Goal: Entertainment & Leisure: Consume media (video, audio)

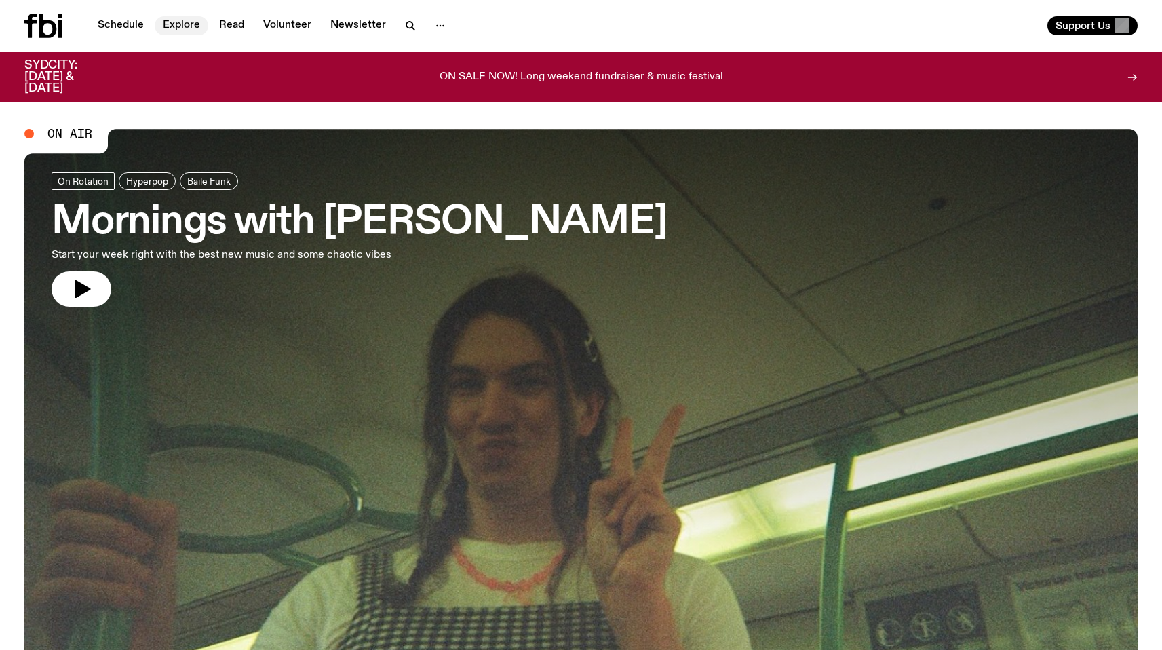
click at [166, 23] on link "Explore" at bounding box center [182, 25] width 54 height 19
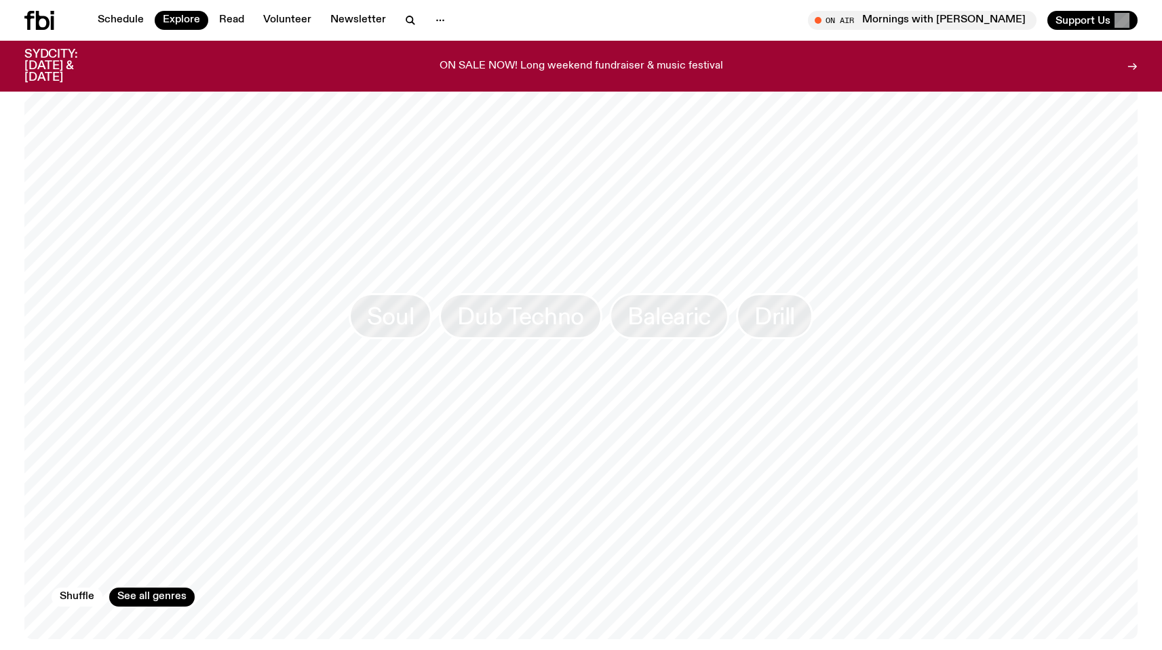
scroll to position [2145, 0]
click at [142, 573] on link "See all genres" at bounding box center [151, 582] width 85 height 19
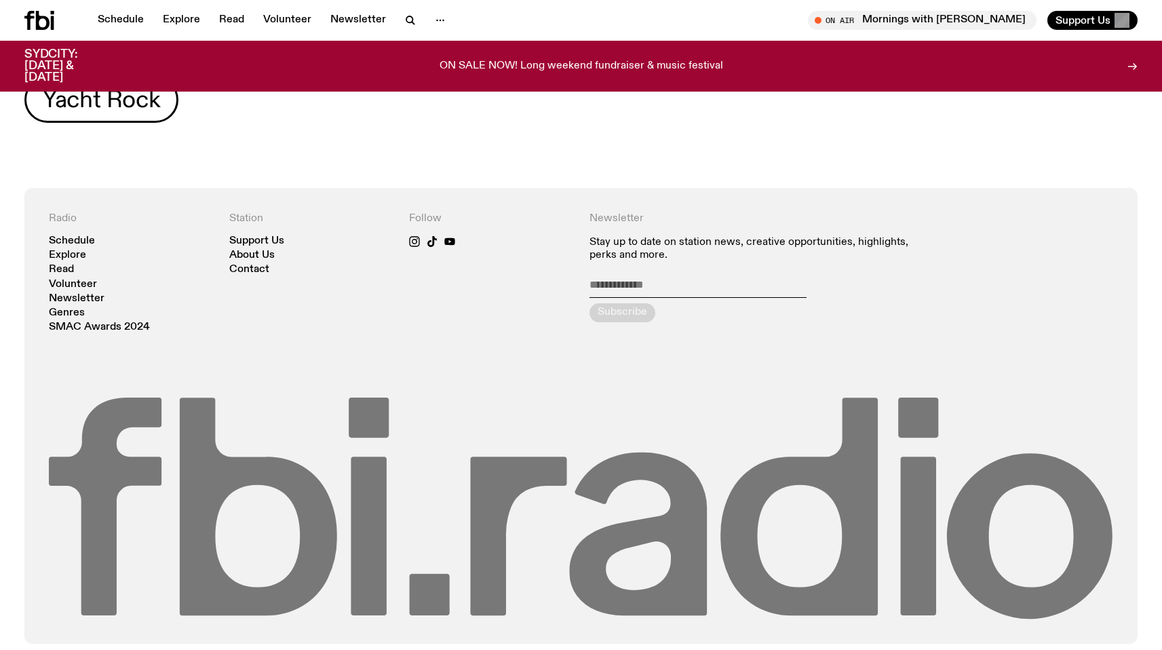
scroll to position [806, 0]
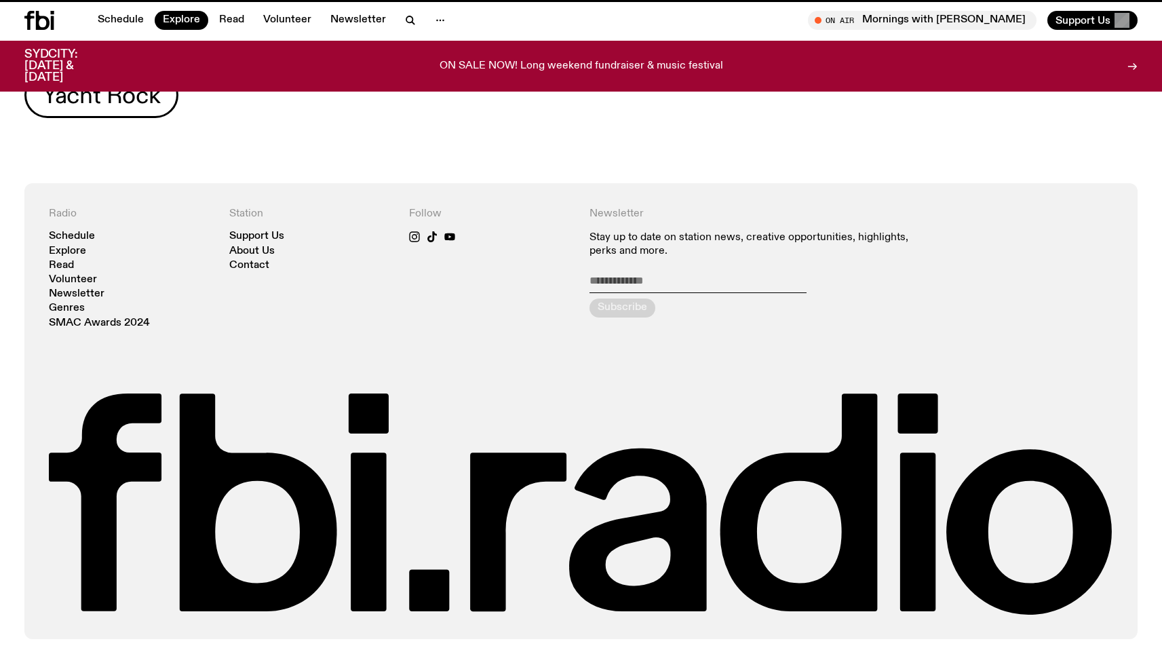
scroll to position [2145, 0]
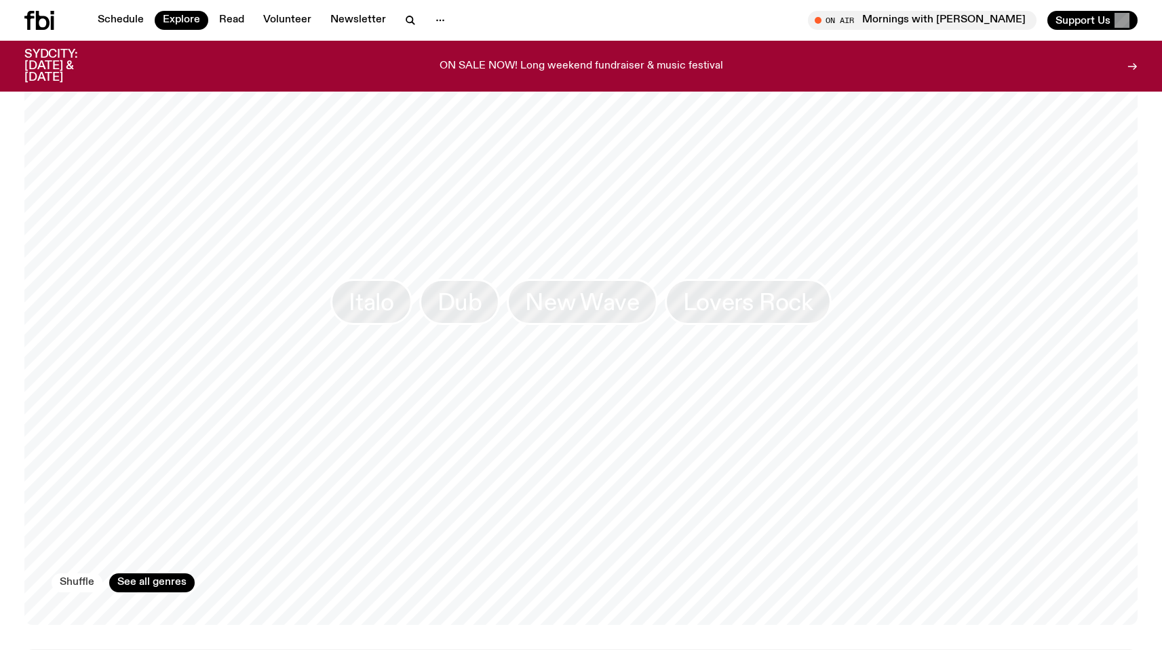
click at [77, 573] on button "Shuffle" at bounding box center [77, 582] width 51 height 19
click at [388, 279] on link "Indie" at bounding box center [410, 302] width 88 height 46
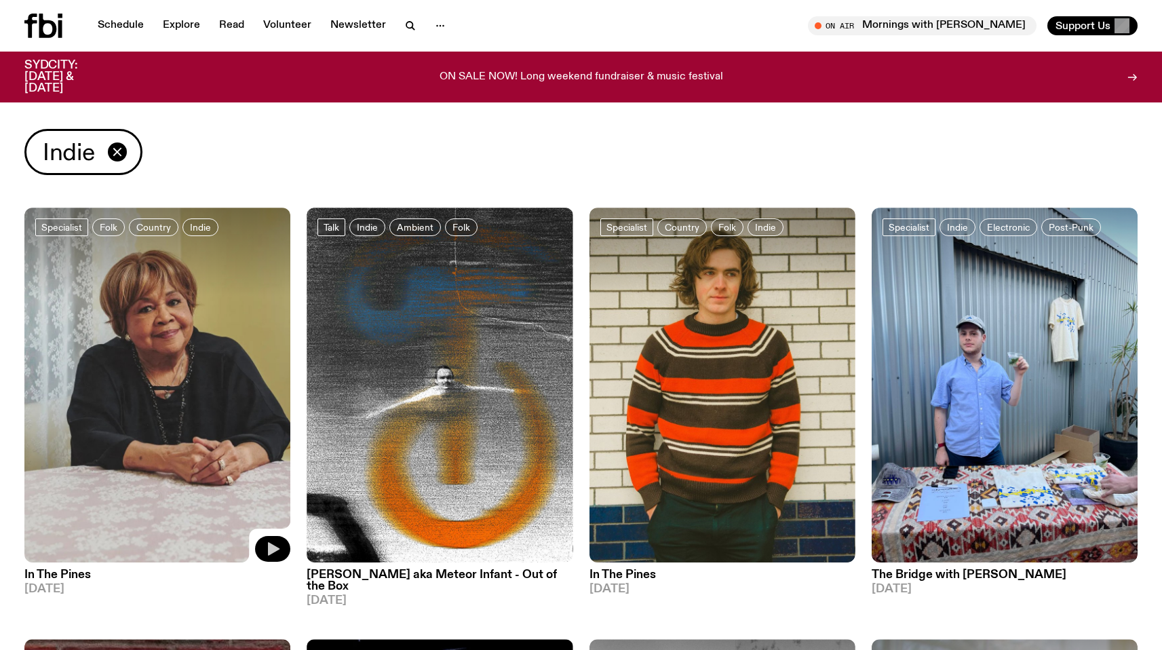
click at [274, 547] on icon "button" at bounding box center [274, 549] width 12 height 14
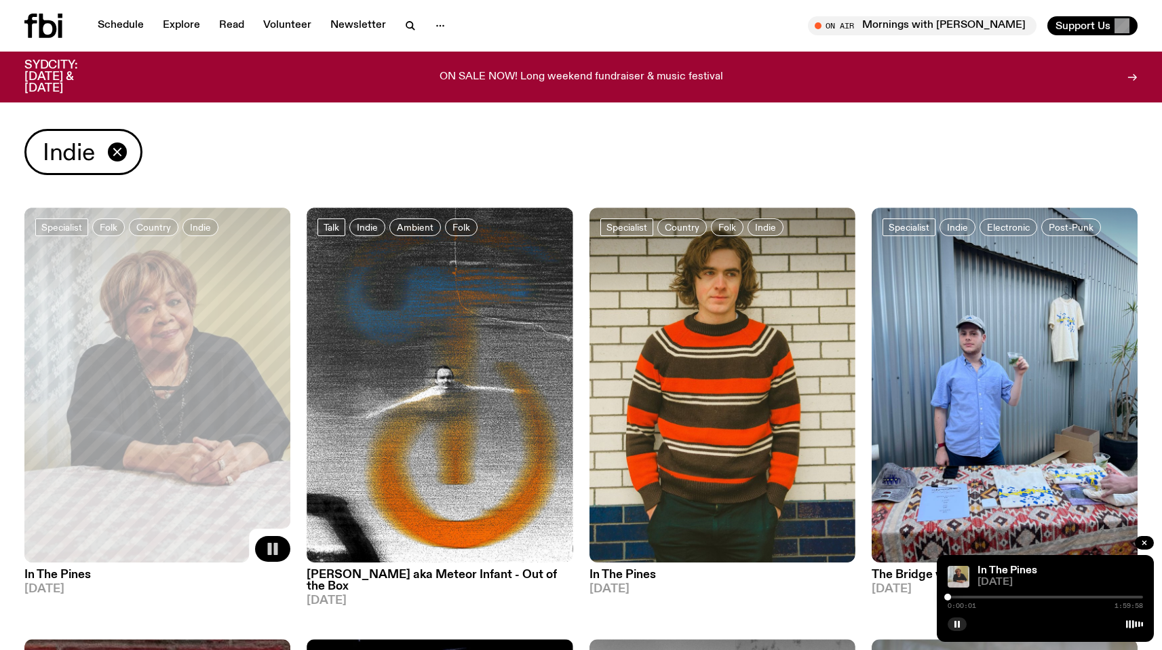
click at [1005, 597] on div at bounding box center [1045, 597] width 195 height 3
click at [488, 543] on img at bounding box center [440, 385] width 266 height 355
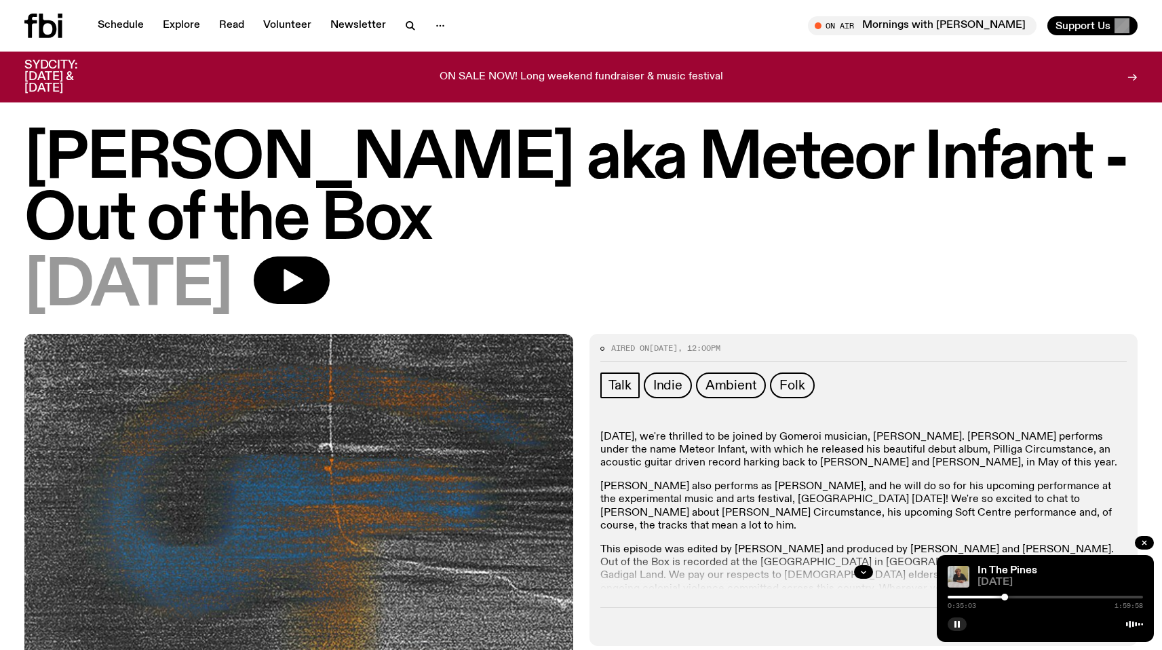
click at [1041, 599] on div "0:35:03 1:59:58" at bounding box center [1045, 601] width 195 height 16
click at [1044, 593] on div "0:35:03 1:59:58" at bounding box center [1045, 601] width 195 height 16
click at [1052, 597] on div at bounding box center [1045, 597] width 195 height 3
click at [1089, 598] on div at bounding box center [1045, 597] width 195 height 3
click at [1150, 541] on button "button" at bounding box center [1144, 543] width 19 height 14
